Goal: Task Accomplishment & Management: Use online tool/utility

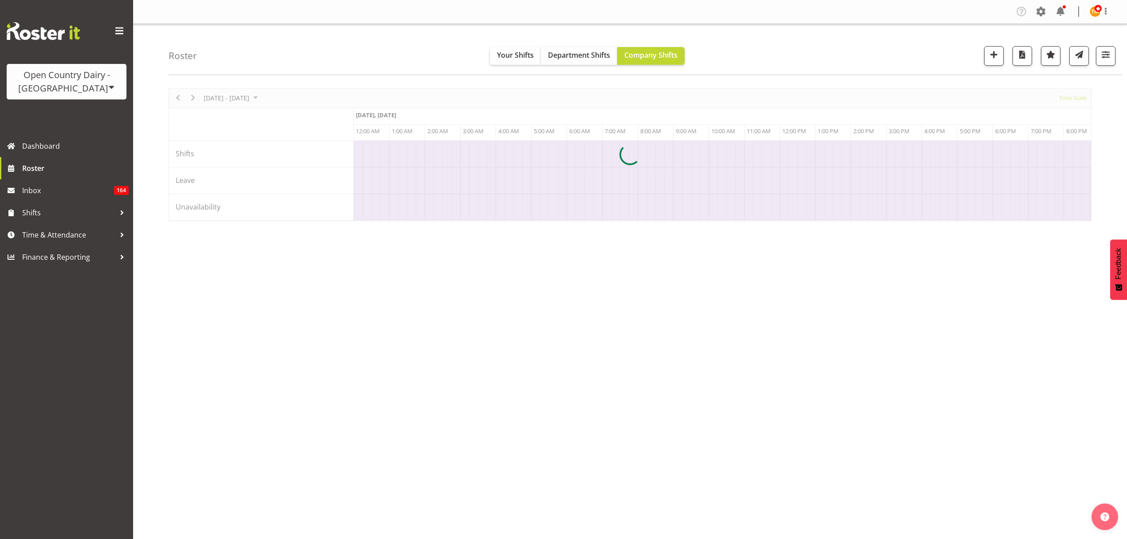
scroll to position [0, 852]
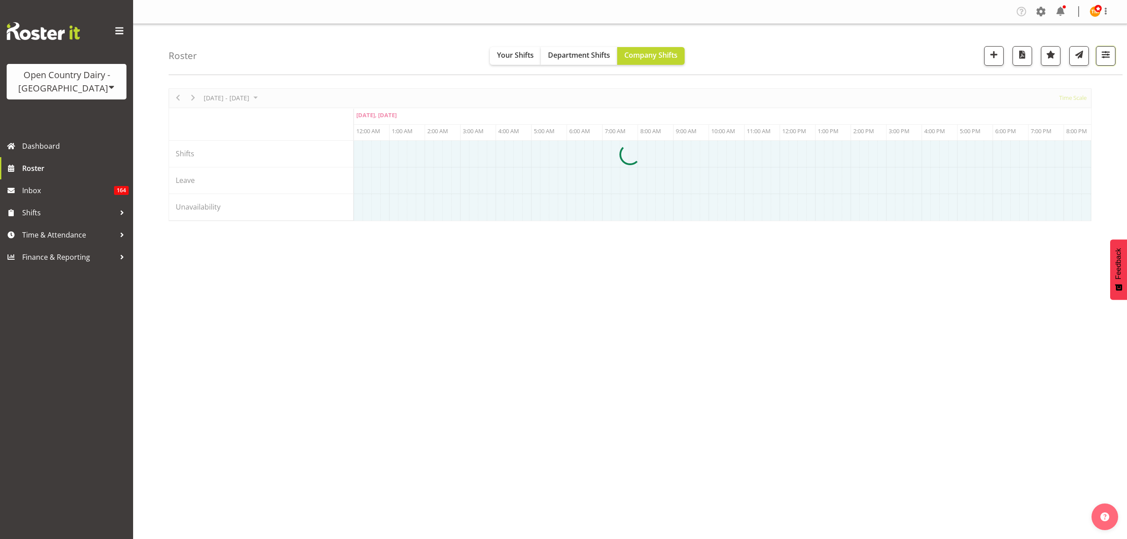
click at [1111, 55] on span "button" at bounding box center [1106, 55] width 12 height 12
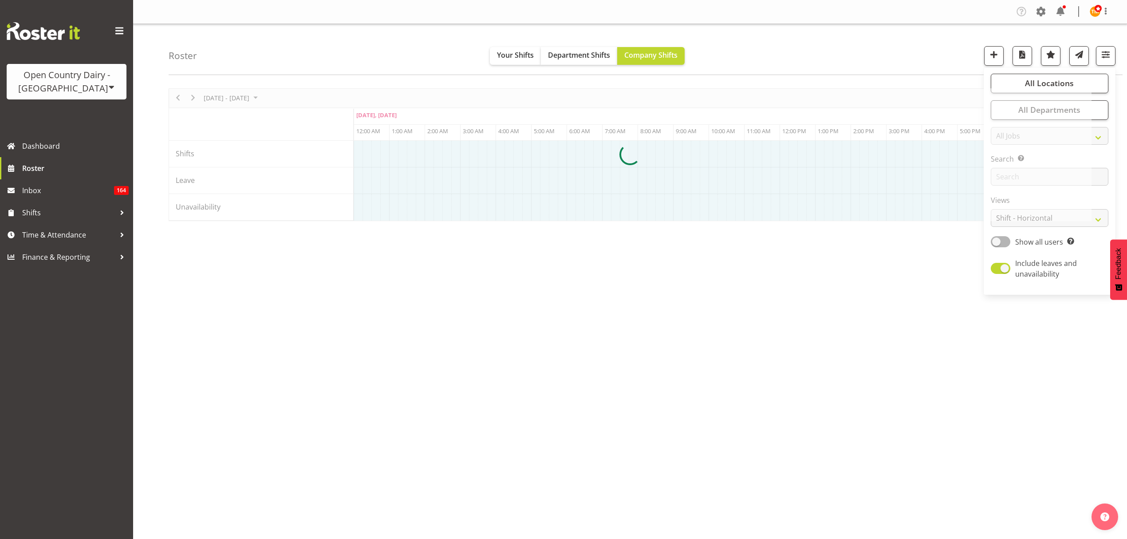
click at [821, 47] on div "Roster Your Shifts Department Shifts Company Shifts All Locations Clear Awarua …" at bounding box center [646, 49] width 954 height 51
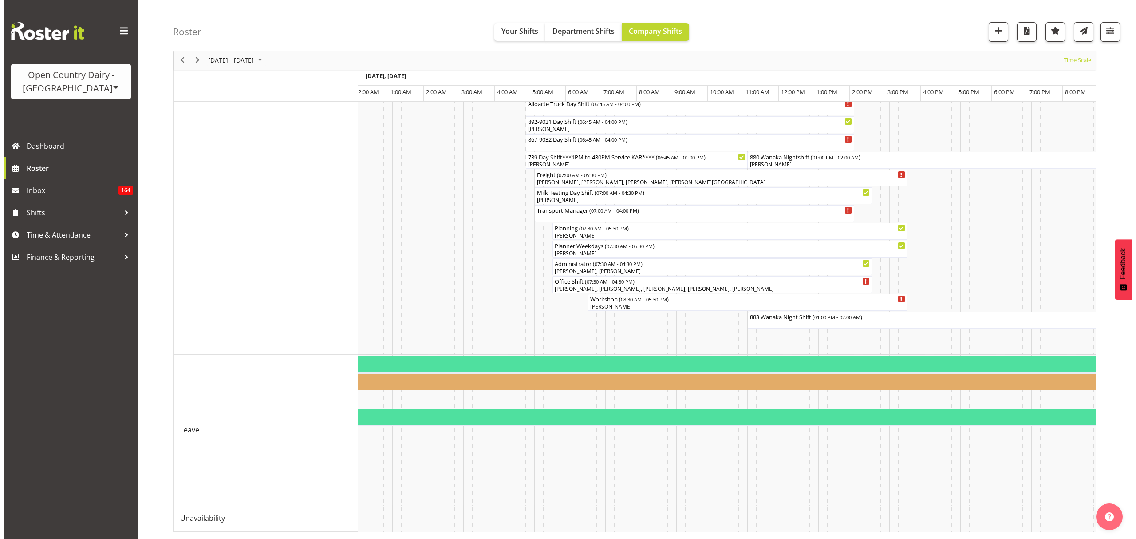
scroll to position [0, 1788]
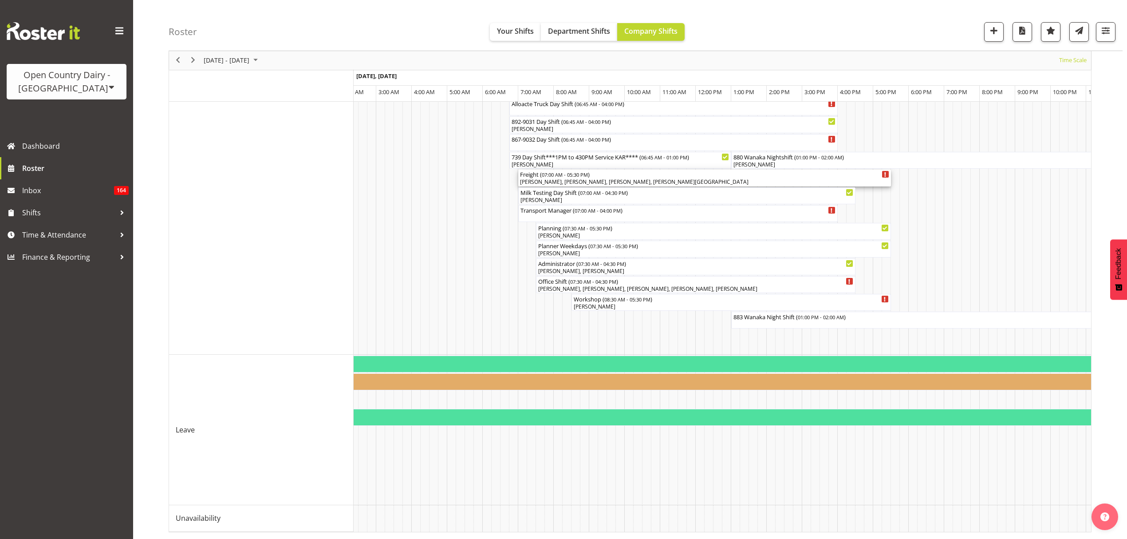
click at [551, 178] on div "[PERSON_NAME], [PERSON_NAME], [PERSON_NAME], [PERSON_NAME][GEOGRAPHIC_DATA]" at bounding box center [704, 182] width 369 height 8
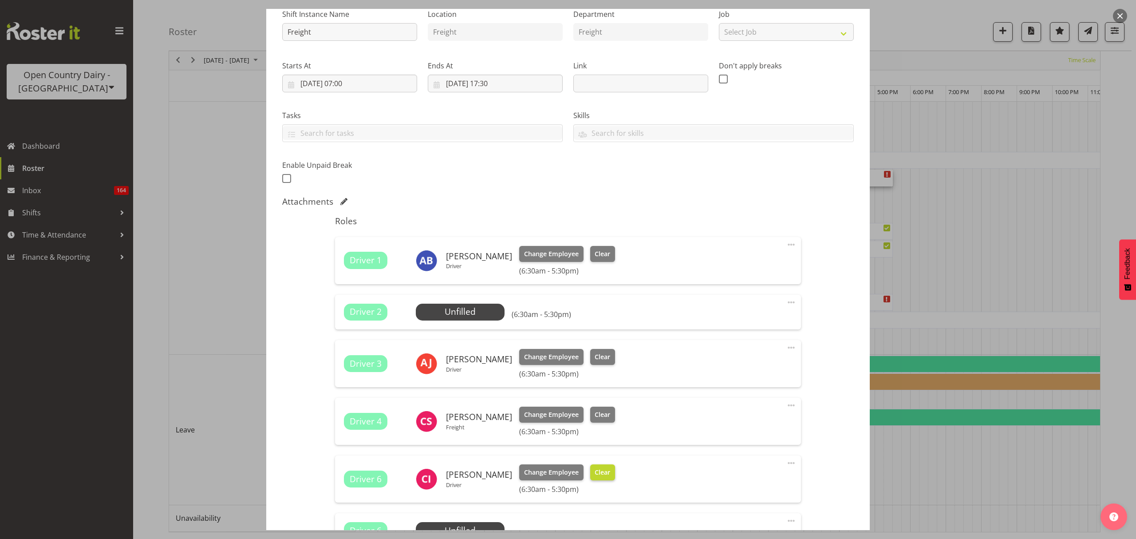
scroll to position [177, 0]
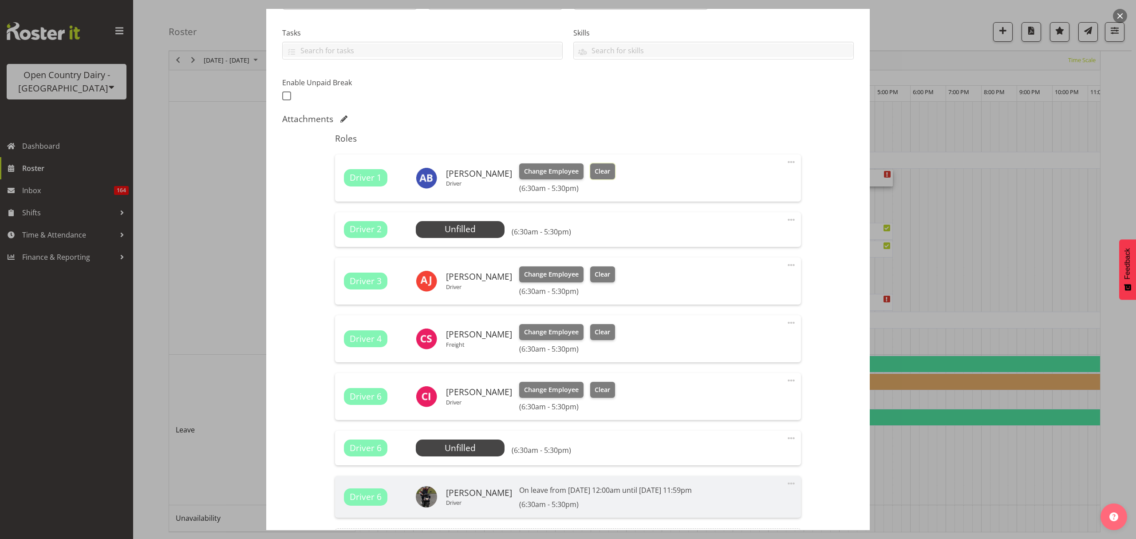
click at [590, 169] on button "Clear" at bounding box center [602, 171] width 25 height 16
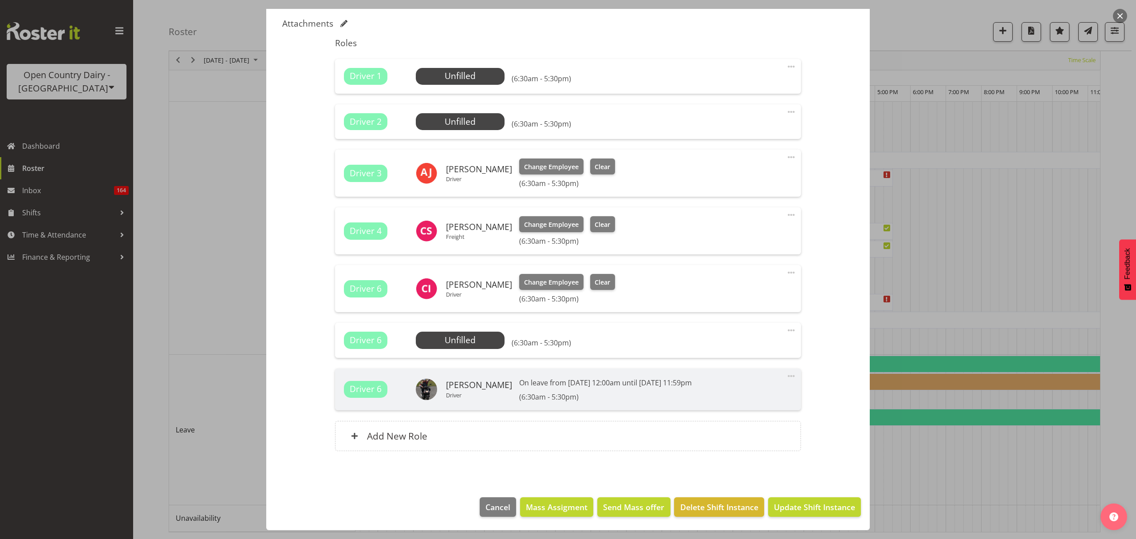
click at [811, 492] on footer "Cancel Mass Assigment Send Mass offer Delete Shift Instance Update Shift Instan…" at bounding box center [567, 509] width 603 height 42
drag, startPoint x: 815, startPoint y: 499, endPoint x: 817, endPoint y: 504, distance: 5.0
click at [816, 501] on button "Update Shift Instance" at bounding box center [814, 507] width 93 height 20
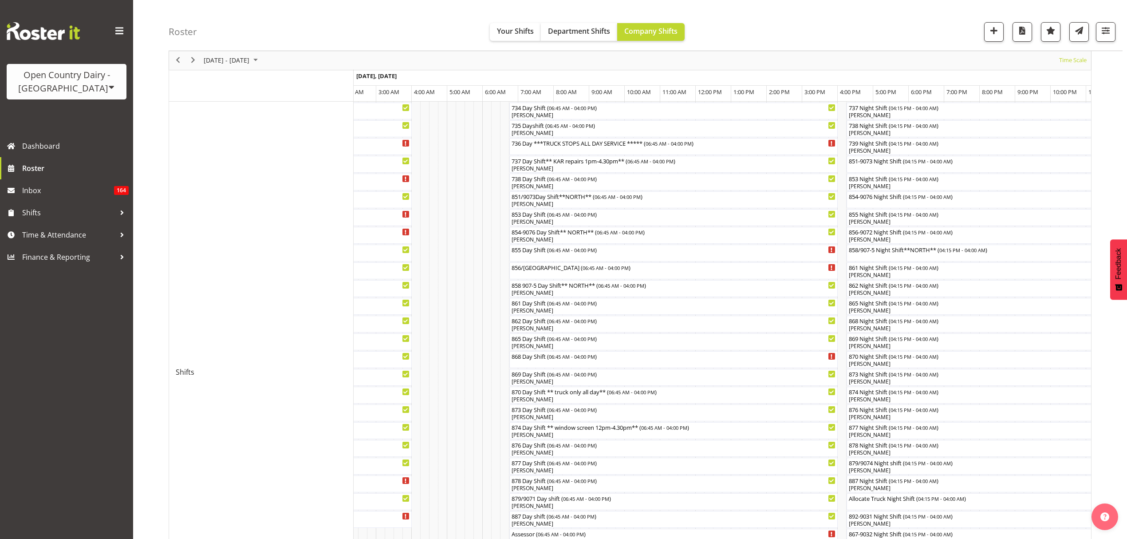
scroll to position [236, 0]
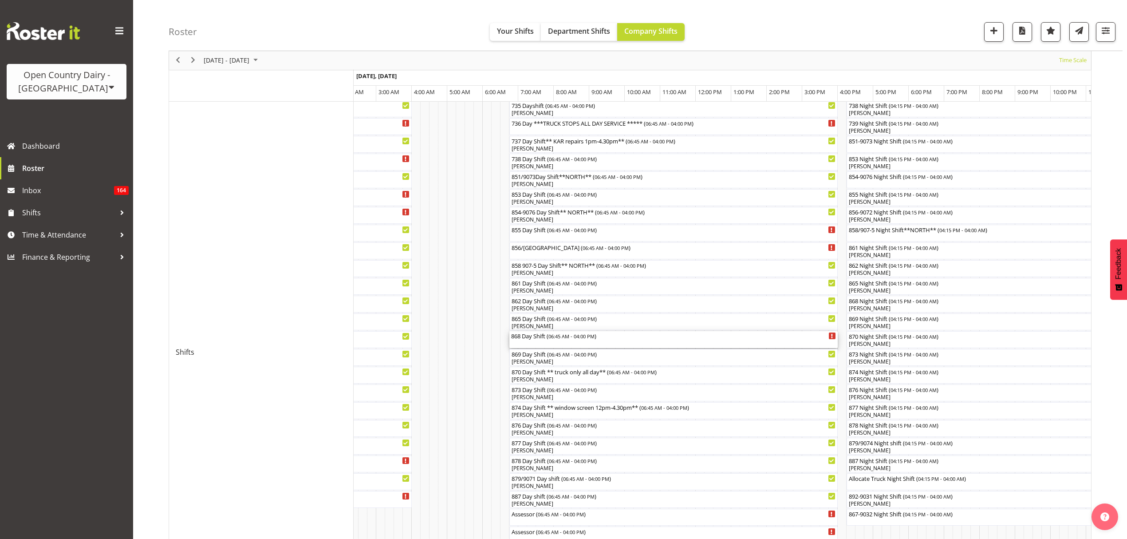
click at [539, 340] on div "868 Day Shift ( 06:45 AM - 04:00 PM )" at bounding box center [673, 339] width 325 height 17
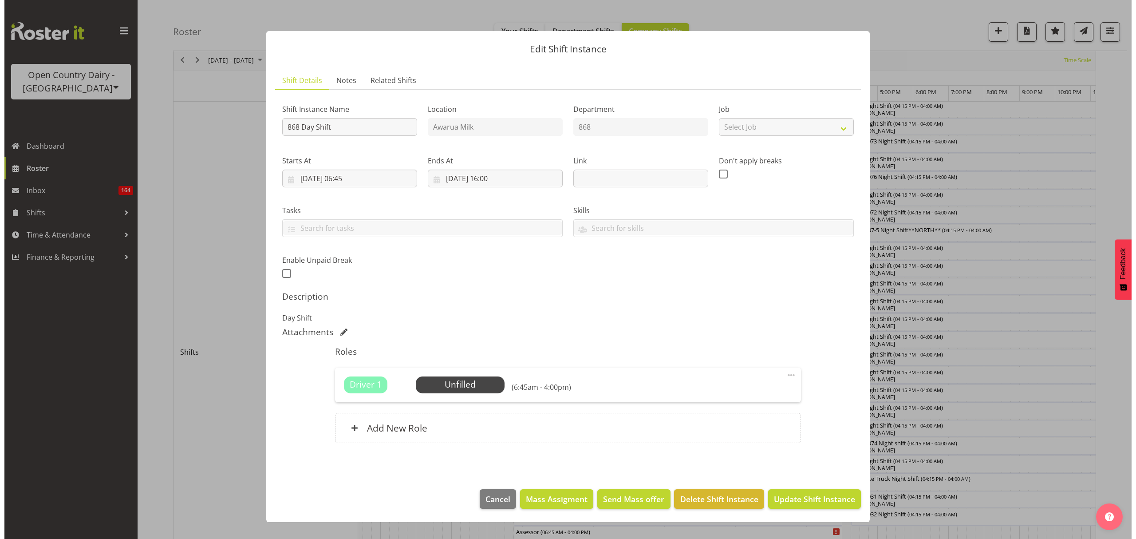
scroll to position [473, 0]
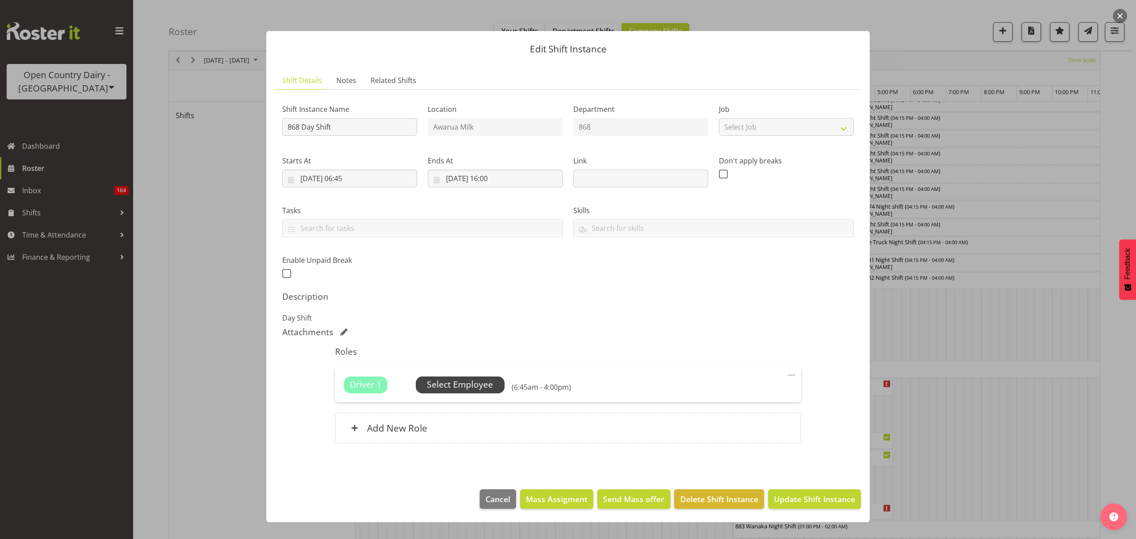
click at [491, 384] on span "Select Employee" at bounding box center [460, 384] width 66 height 13
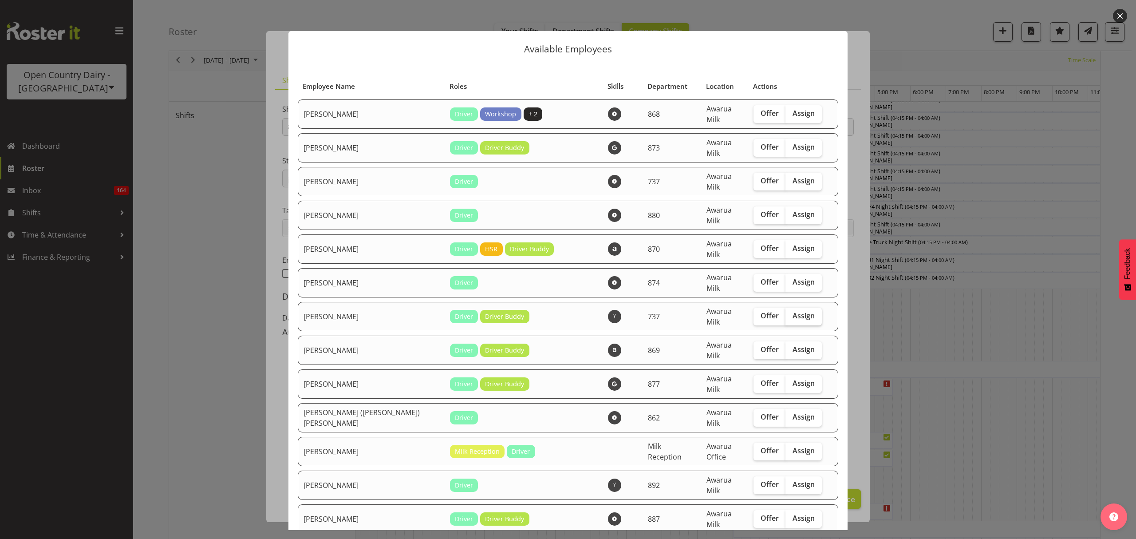
click at [792, 311] on span "Assign" at bounding box center [803, 315] width 22 height 9
click at [785, 313] on input "Assign" at bounding box center [788, 316] width 6 height 6
checkbox input "true"
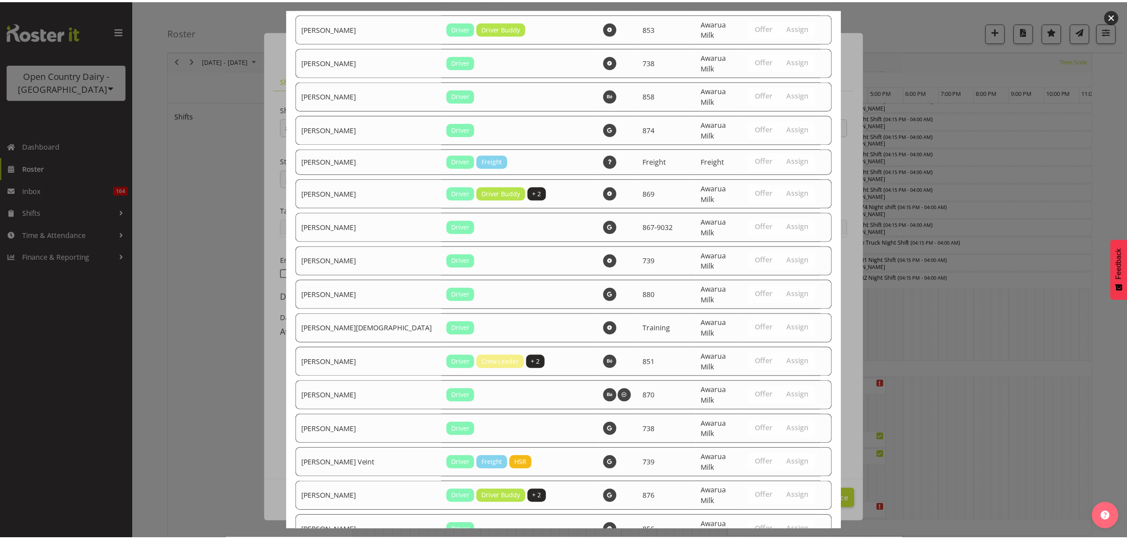
scroll to position [1249, 0]
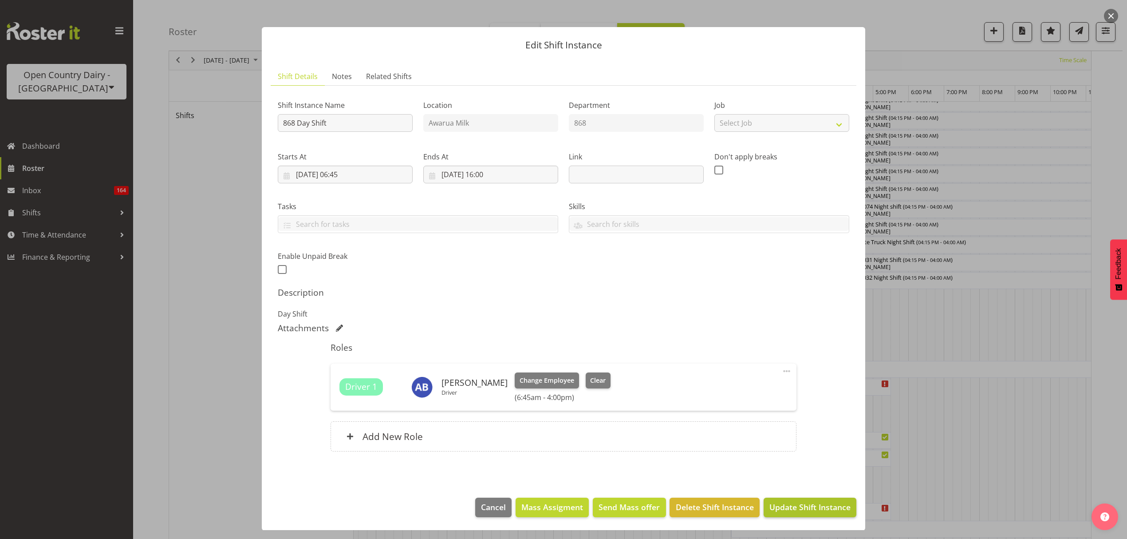
scroll to position [5, 0]
click at [799, 505] on span "Update Shift Instance" at bounding box center [809, 506] width 81 height 12
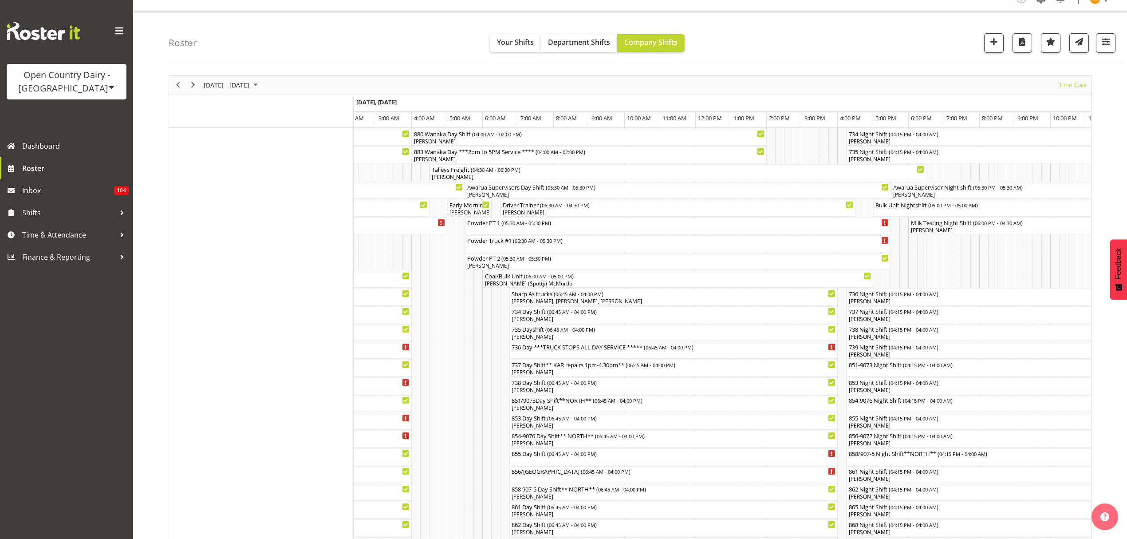
scroll to position [0, 0]
